Goal: Find specific page/section: Find specific page/section

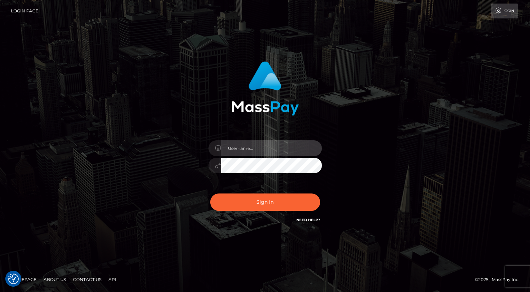
click at [247, 143] on input "text" at bounding box center [271, 148] width 101 height 16
type input "oli.fanvue"
click at [257, 147] on input "text" at bounding box center [271, 148] width 101 height 16
type input "oli.fanvue"
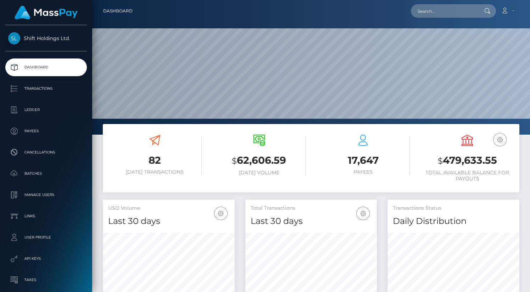
scroll to position [125, 132]
click at [445, 13] on input "text" at bounding box center [444, 10] width 67 height 13
paste input "lexgratz@yahoo.com"
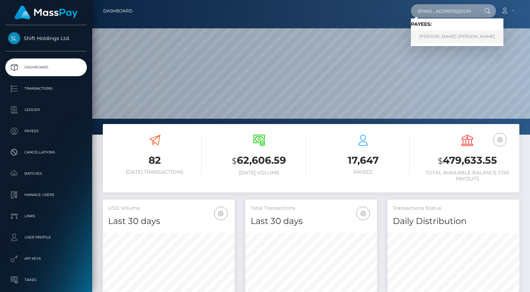
type input "lexgratz@yahoo.com"
click at [442, 34] on link "ALEXIS TAYLOR SMITH" at bounding box center [457, 36] width 92 height 13
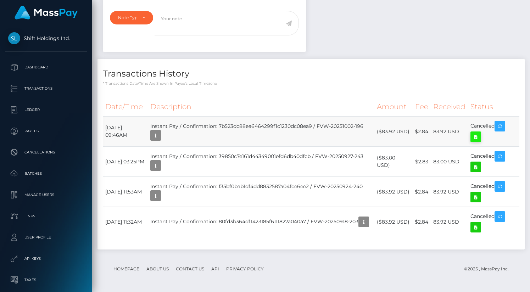
scroll to position [85, 132]
click at [479, 138] on icon at bounding box center [475, 137] width 9 height 9
